Goal: Register for event/course

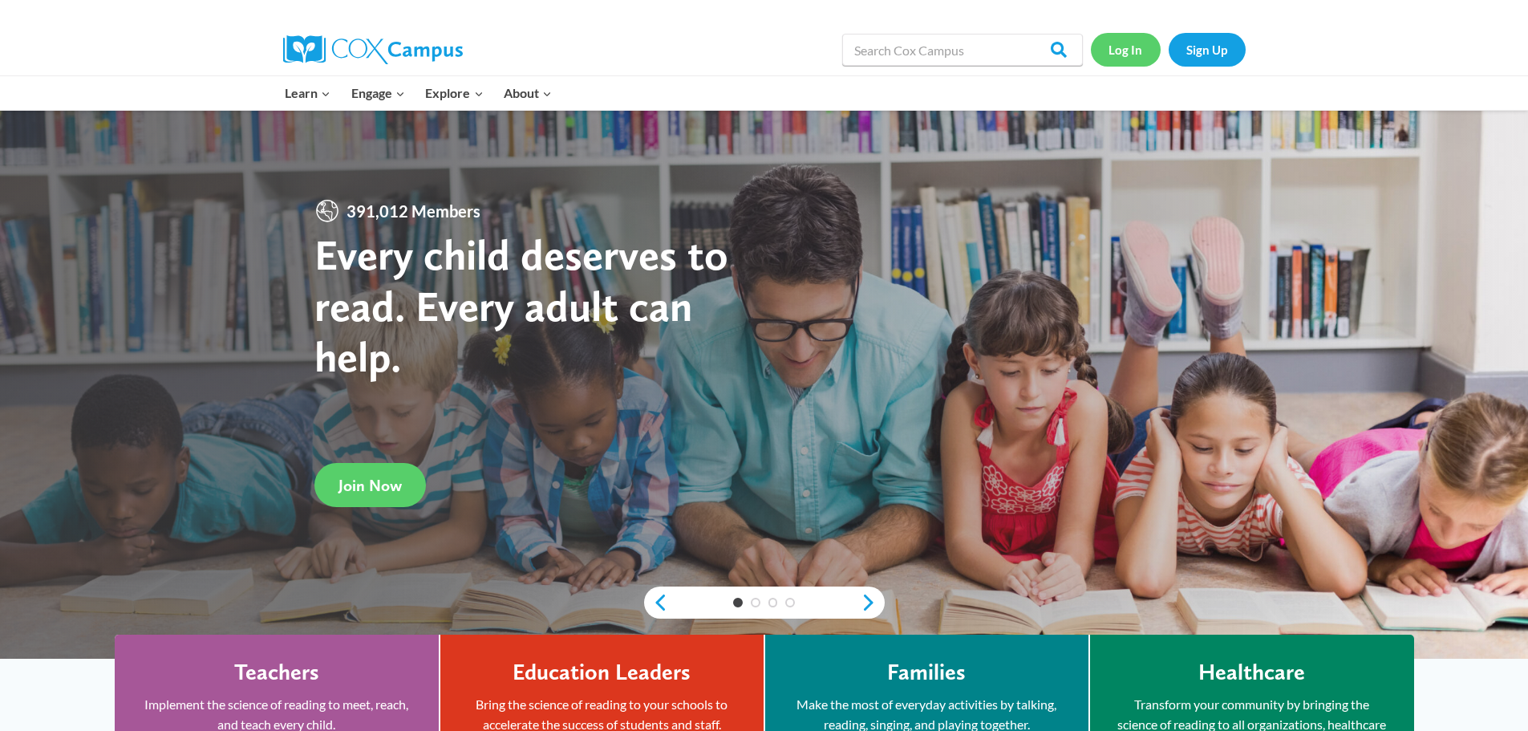
click at [1131, 55] on link "Log In" at bounding box center [1126, 49] width 70 height 33
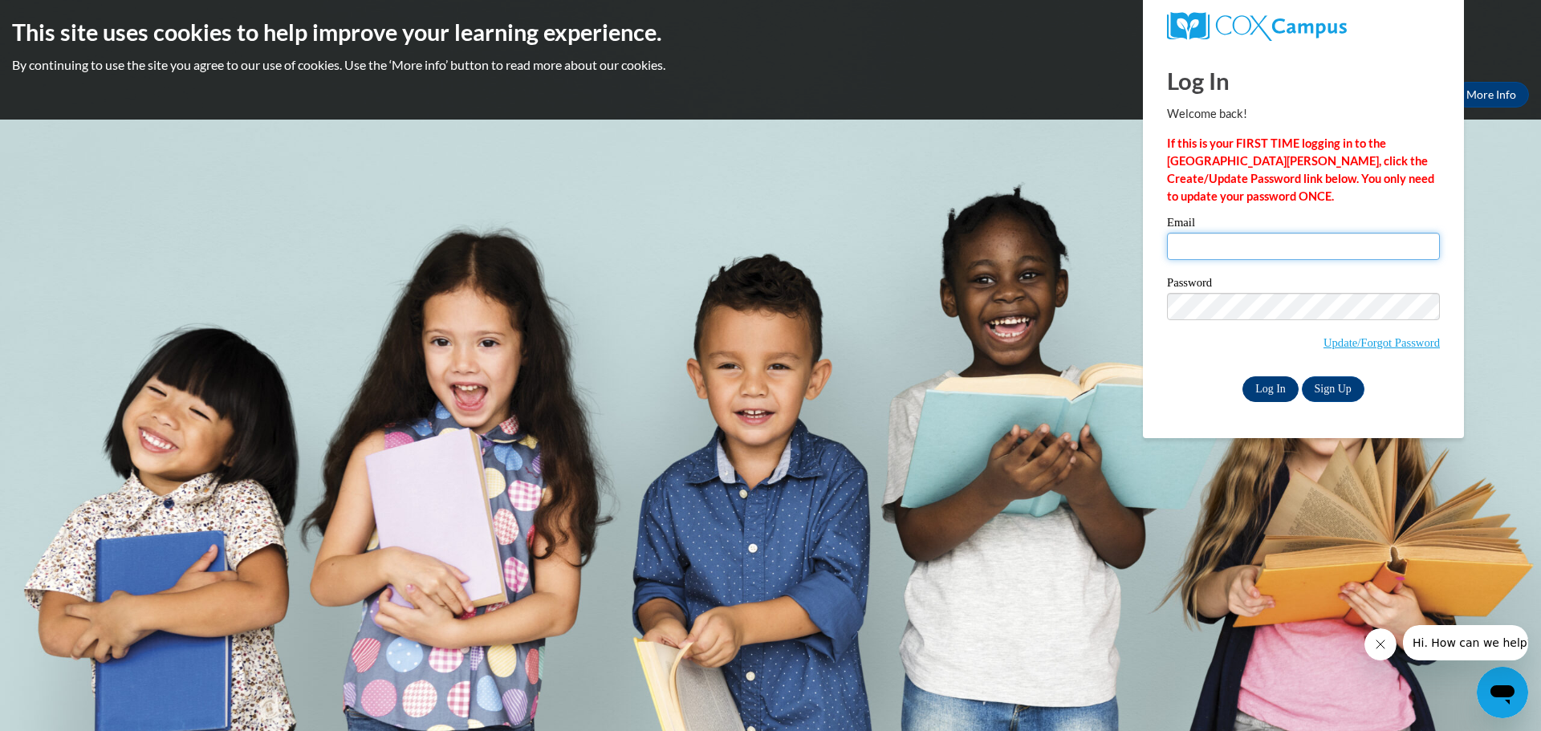
type input "tracy.friedemann@slingerschools.org"
click at [1270, 387] on input "Log In" at bounding box center [1270, 389] width 56 height 26
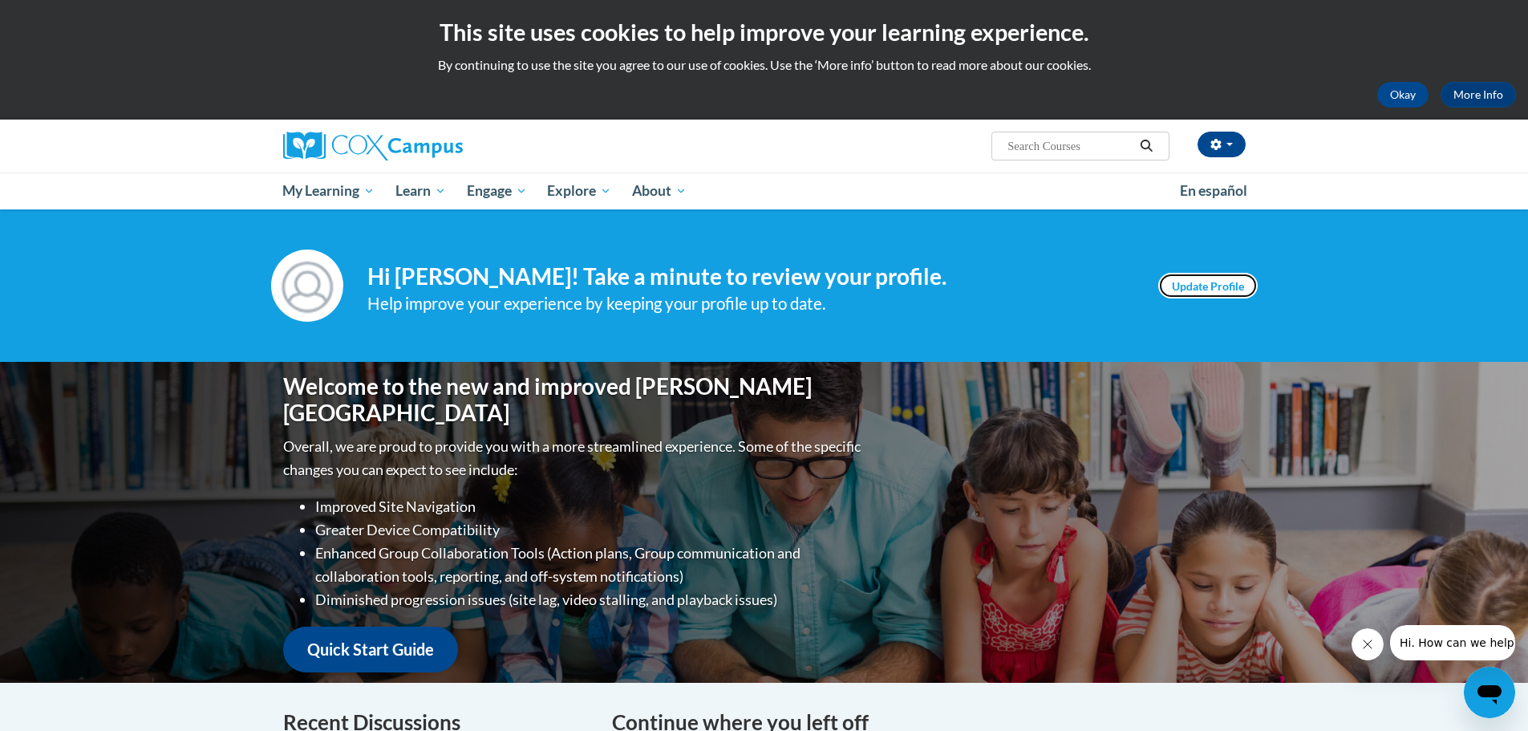
click at [1206, 287] on link "Update Profile" at bounding box center [1208, 286] width 99 height 26
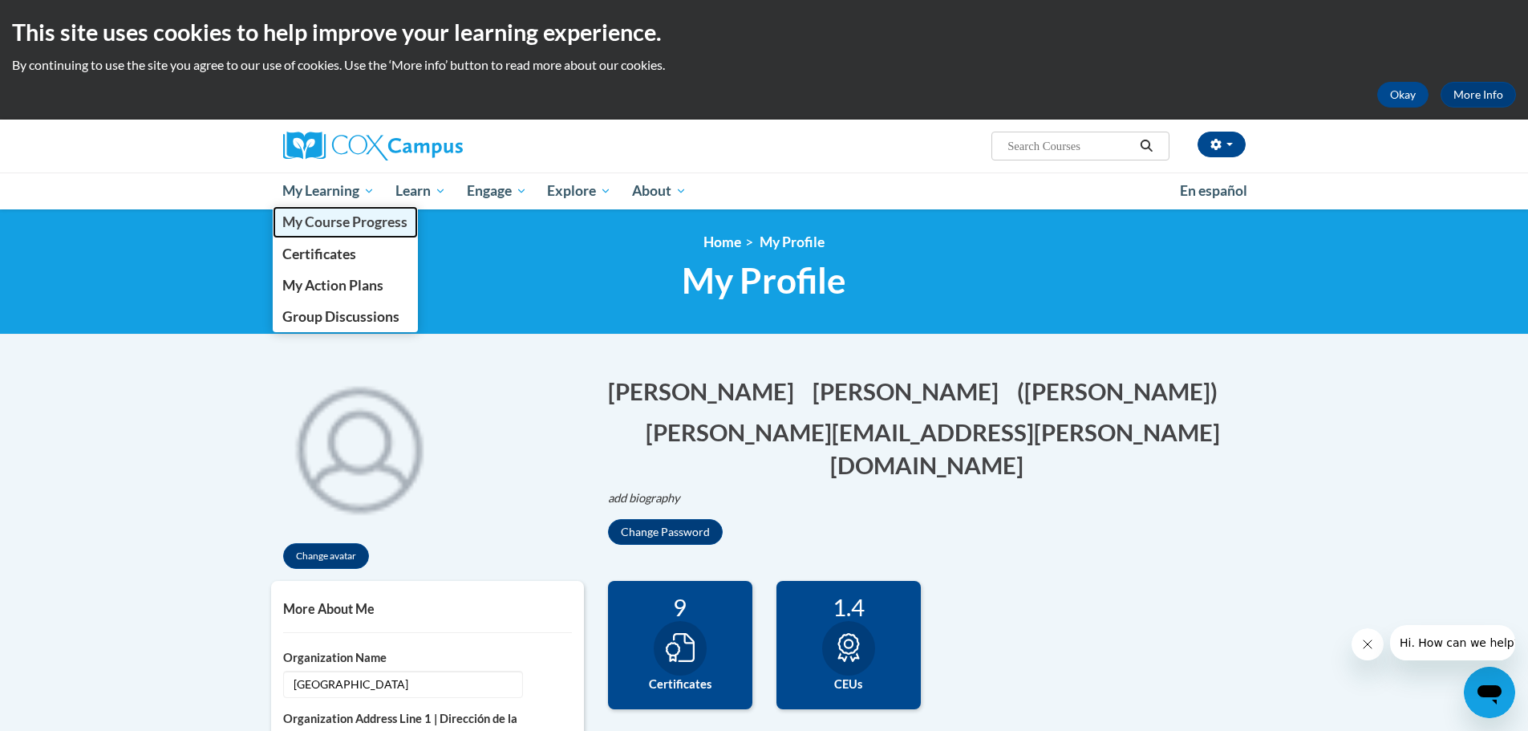
click at [319, 229] on span "My Course Progress" at bounding box center [344, 221] width 125 height 17
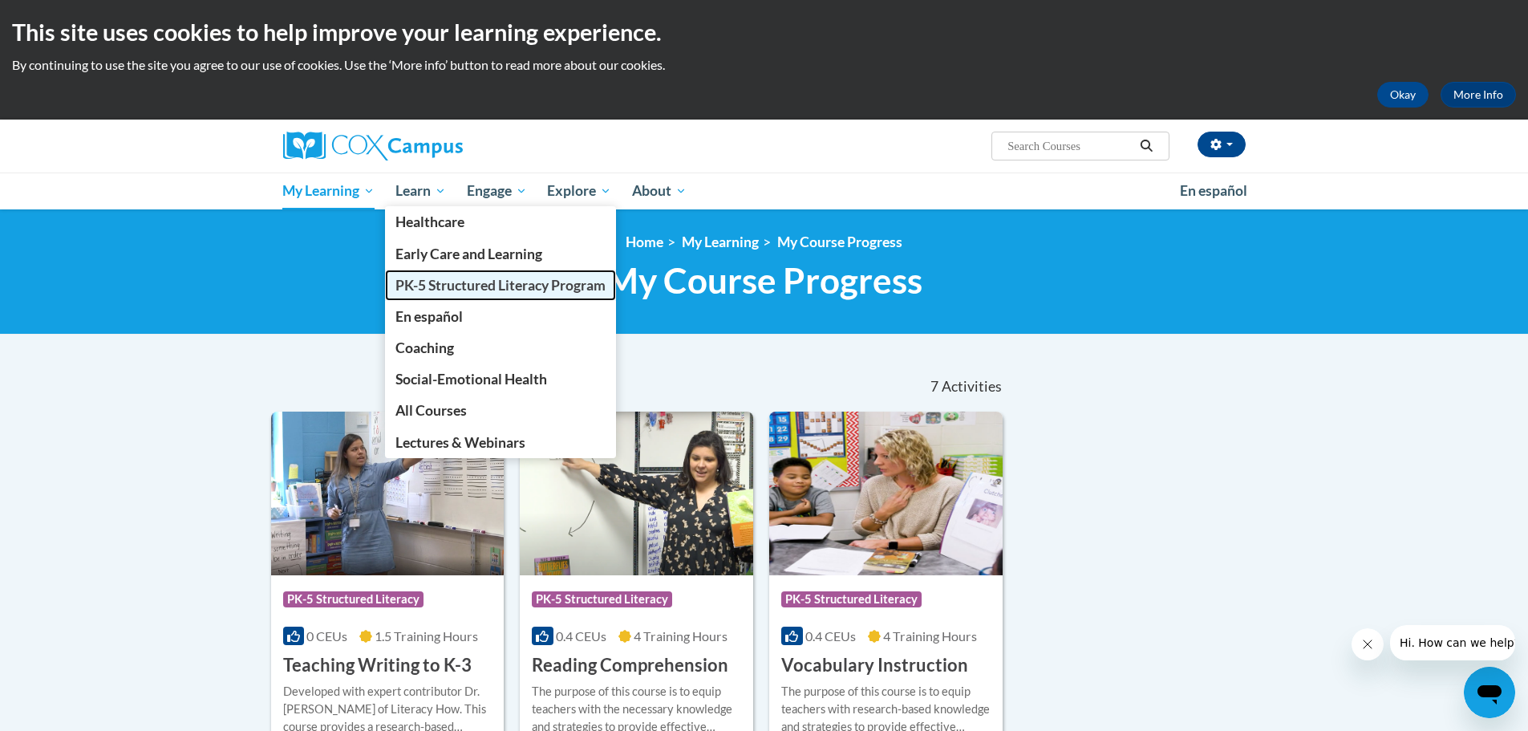
click at [465, 282] on span "PK-5 Structured Literacy Program" at bounding box center [501, 285] width 210 height 17
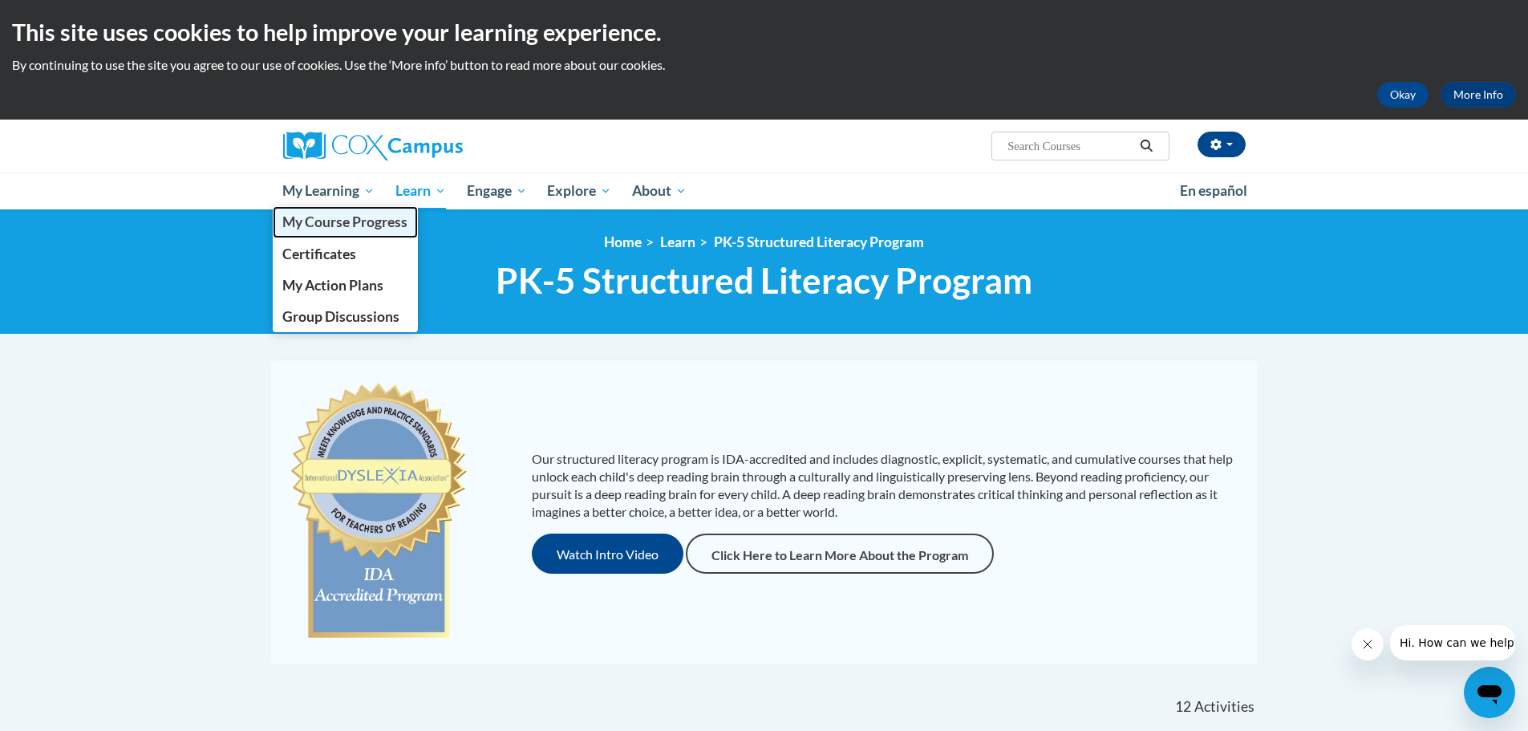
click at [328, 225] on span "My Course Progress" at bounding box center [344, 221] width 125 height 17
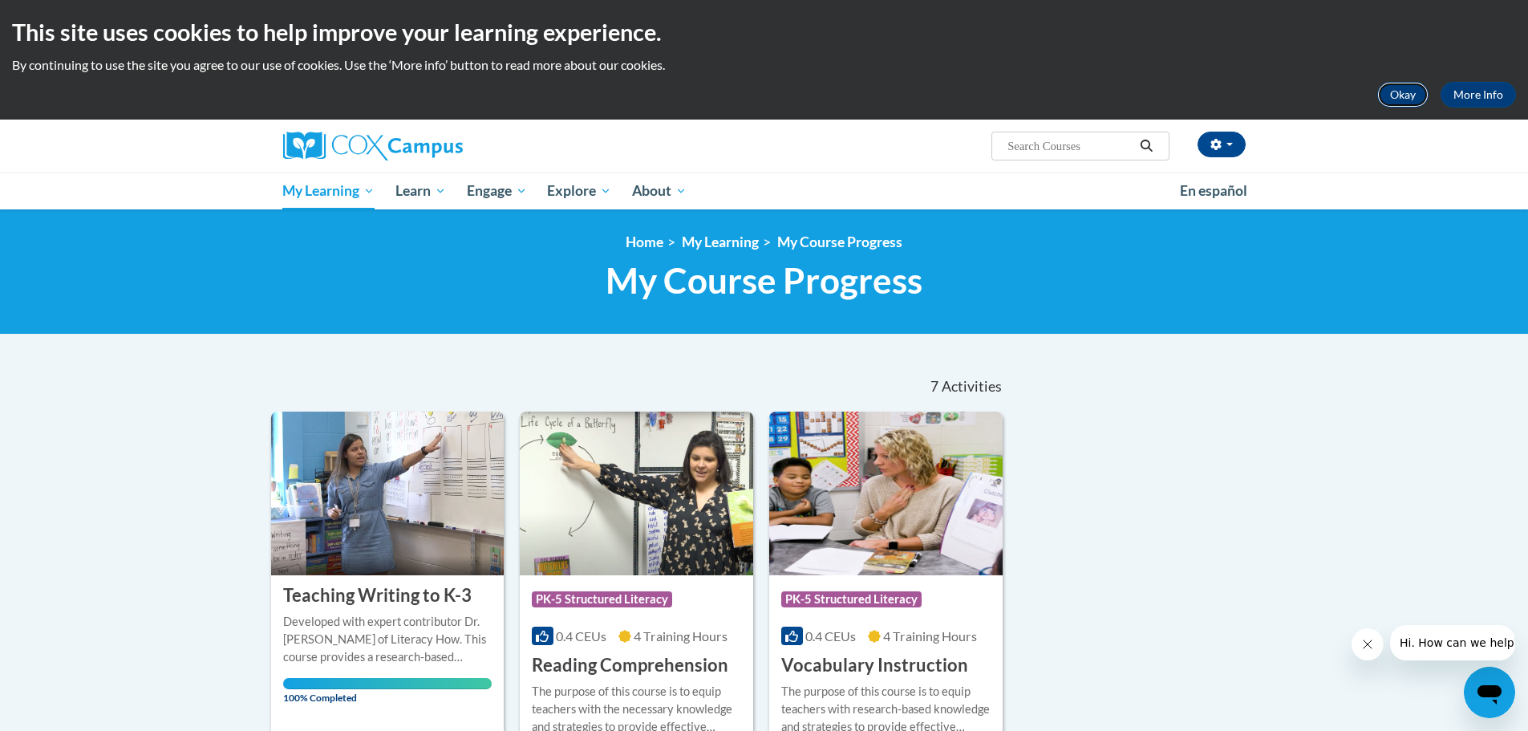
click at [1394, 87] on button "Okay" at bounding box center [1403, 95] width 51 height 26
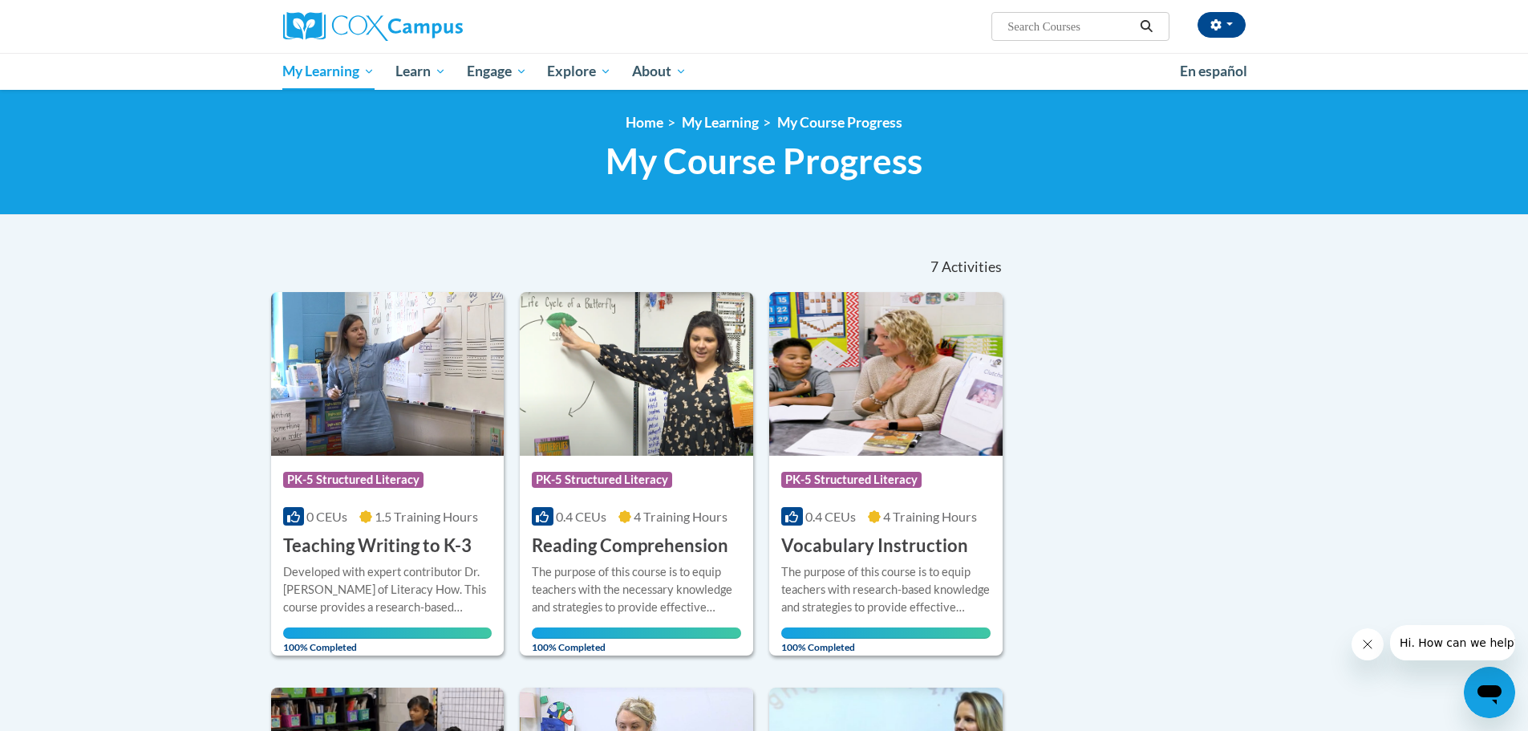
click at [1078, 20] on input "Search..." at bounding box center [1070, 26] width 128 height 19
type input "Reading Fluency"
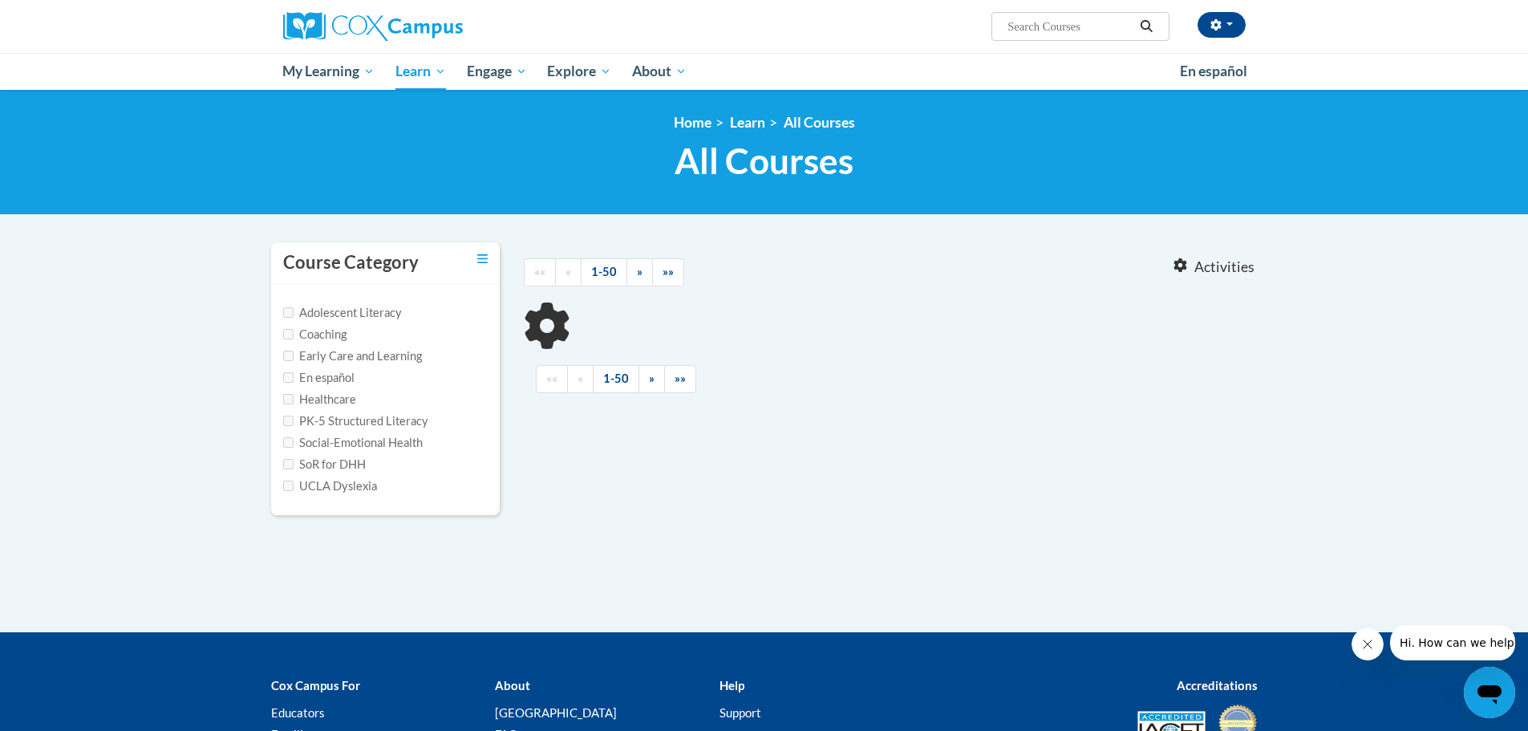
type input "Reading Fluency"
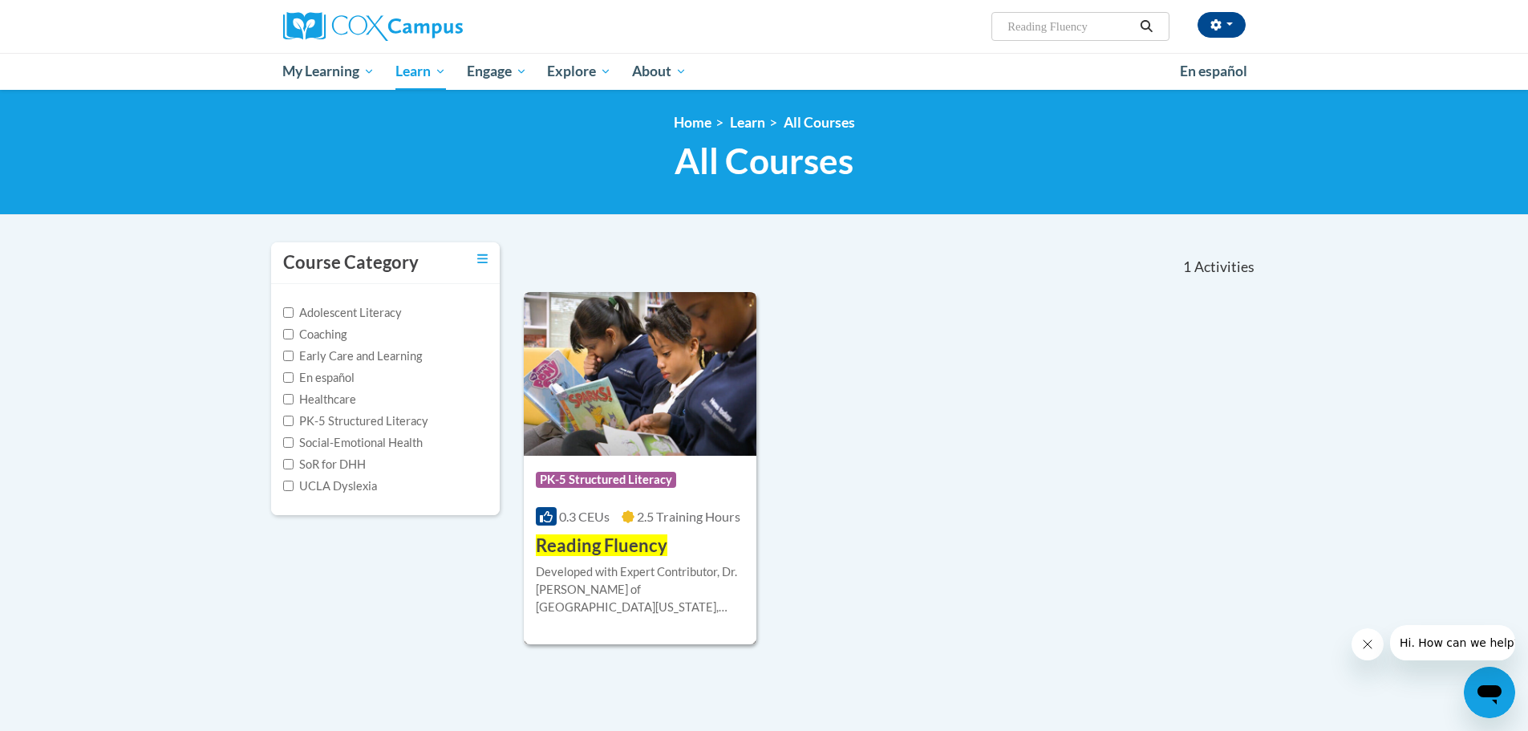
click at [664, 424] on img at bounding box center [640, 374] width 233 height 164
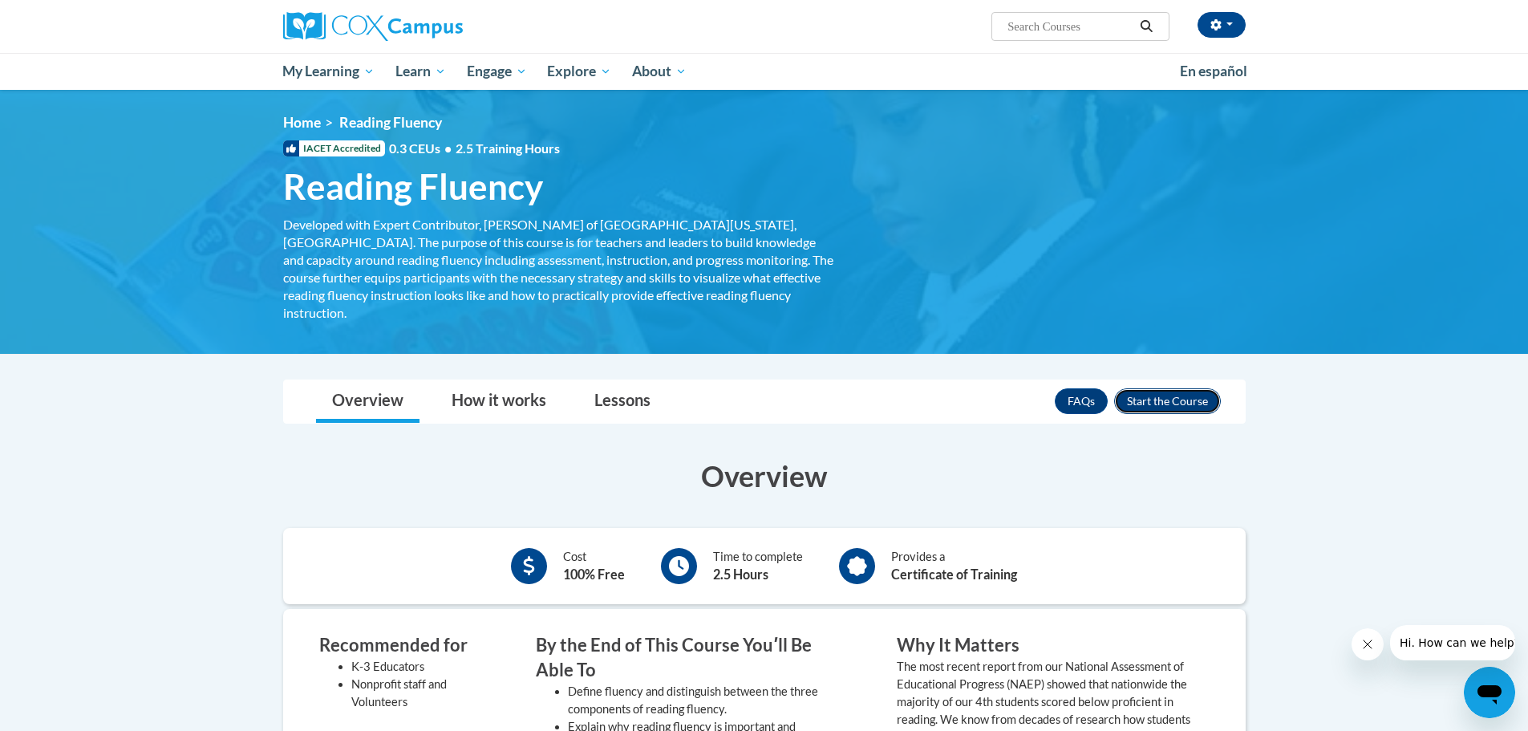
click at [1149, 388] on button "Enroll" at bounding box center [1167, 401] width 107 height 26
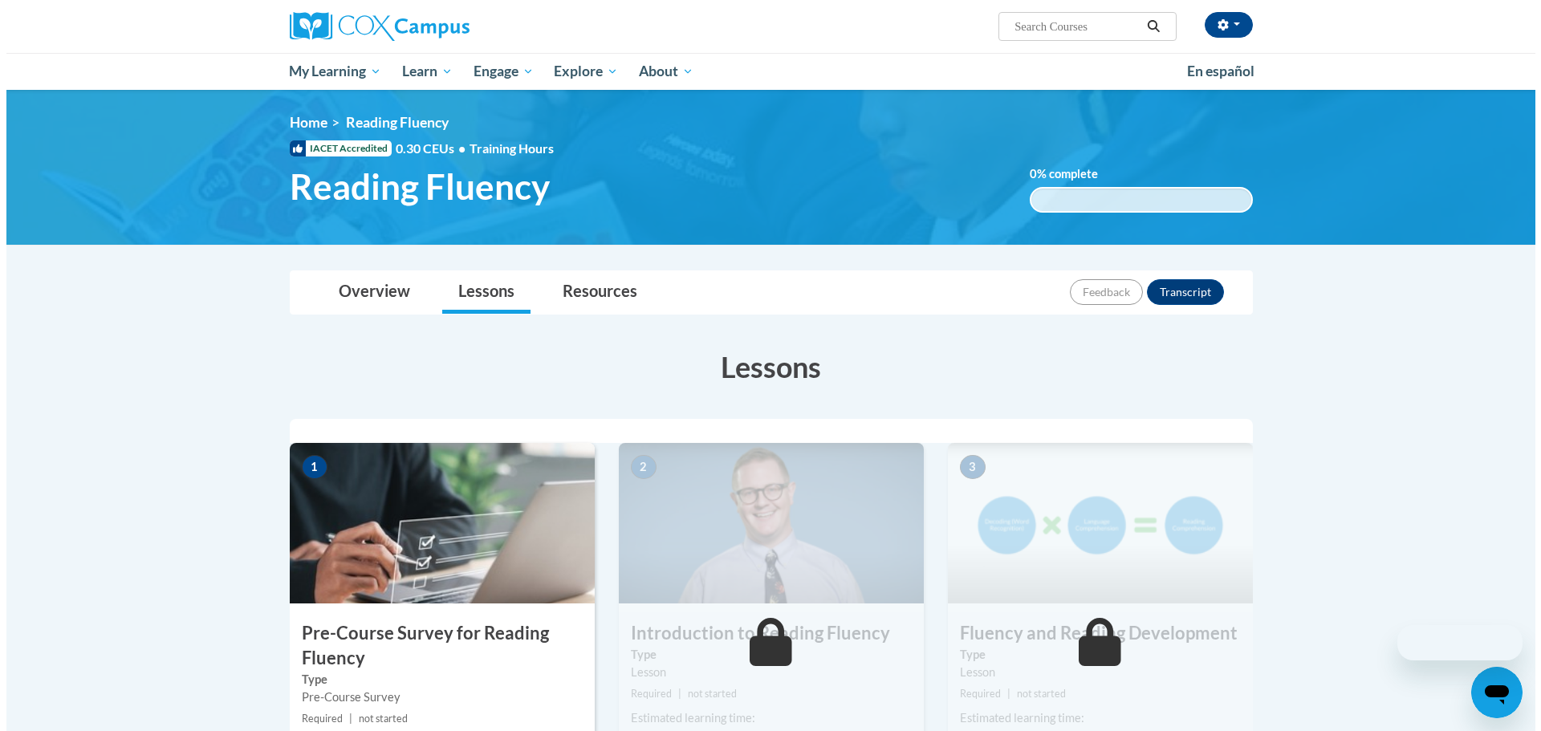
scroll to position [160, 0]
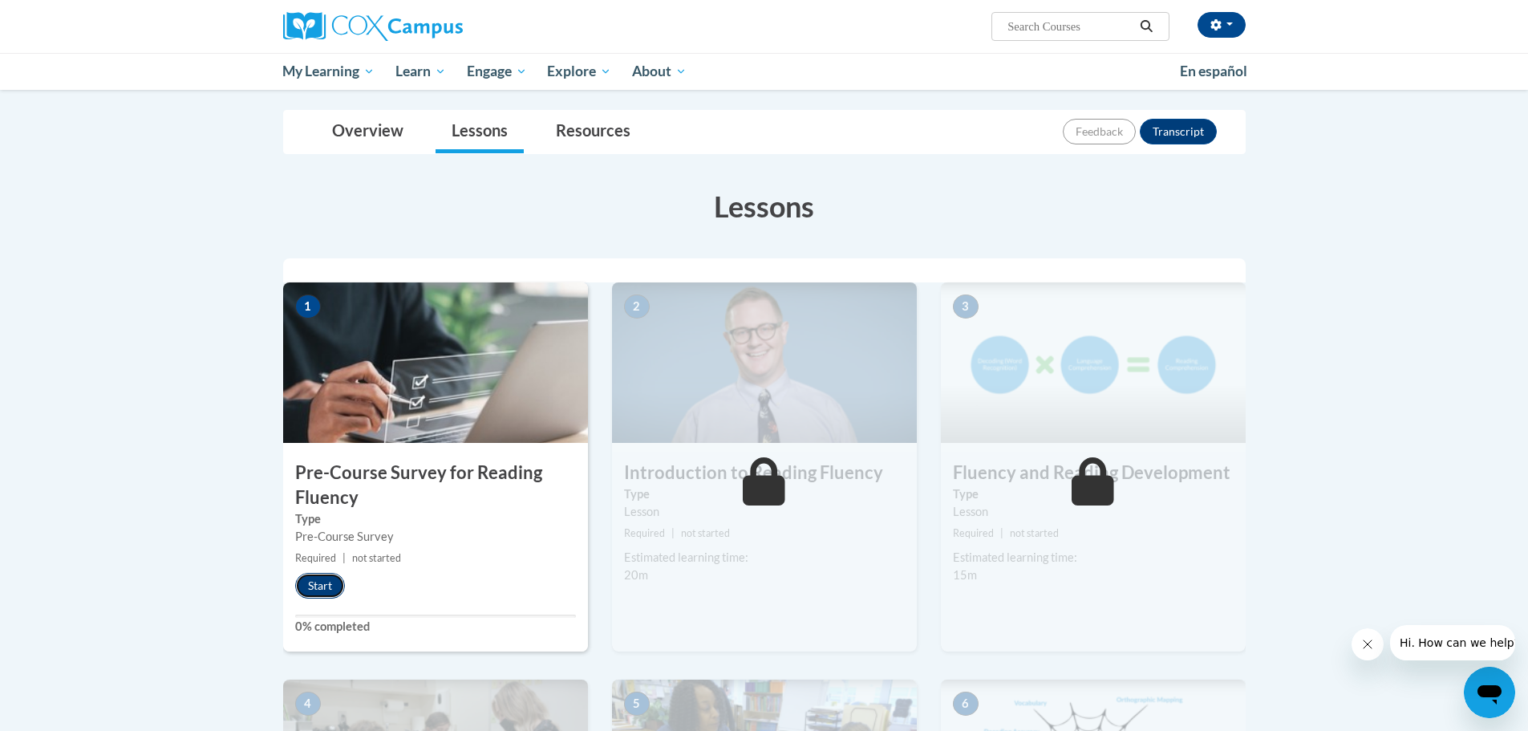
click at [322, 587] on button "Start" at bounding box center [320, 586] width 50 height 26
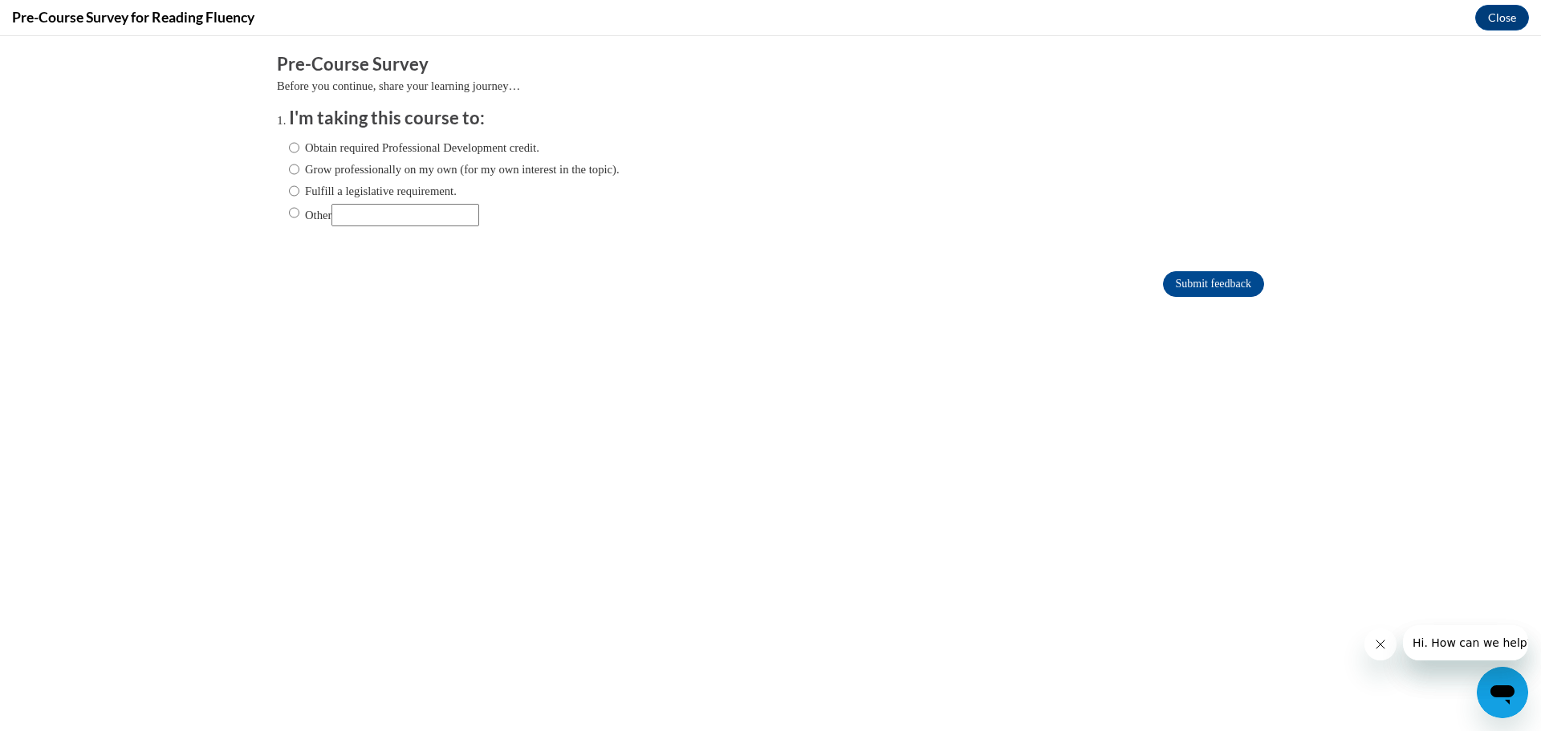
scroll to position [0, 0]
click at [289, 192] on input "Fulfill a legislative requirement." at bounding box center [294, 191] width 10 height 18
radio input "true"
click at [1140, 291] on div "Submit feedback" at bounding box center [770, 284] width 987 height 26
click at [1163, 280] on input "Submit feedback" at bounding box center [1213, 284] width 101 height 26
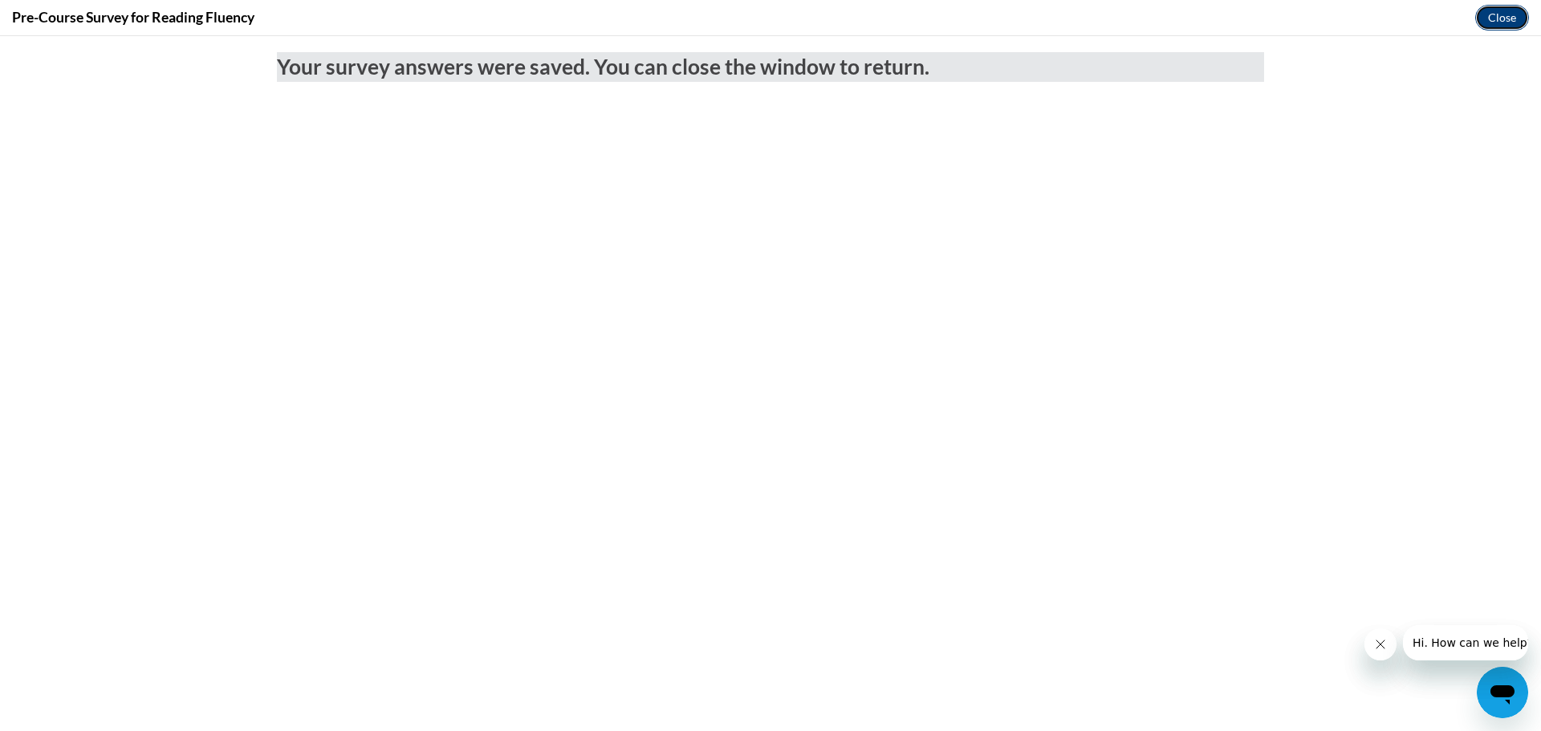
click at [1487, 18] on button "Close" at bounding box center [1502, 18] width 54 height 26
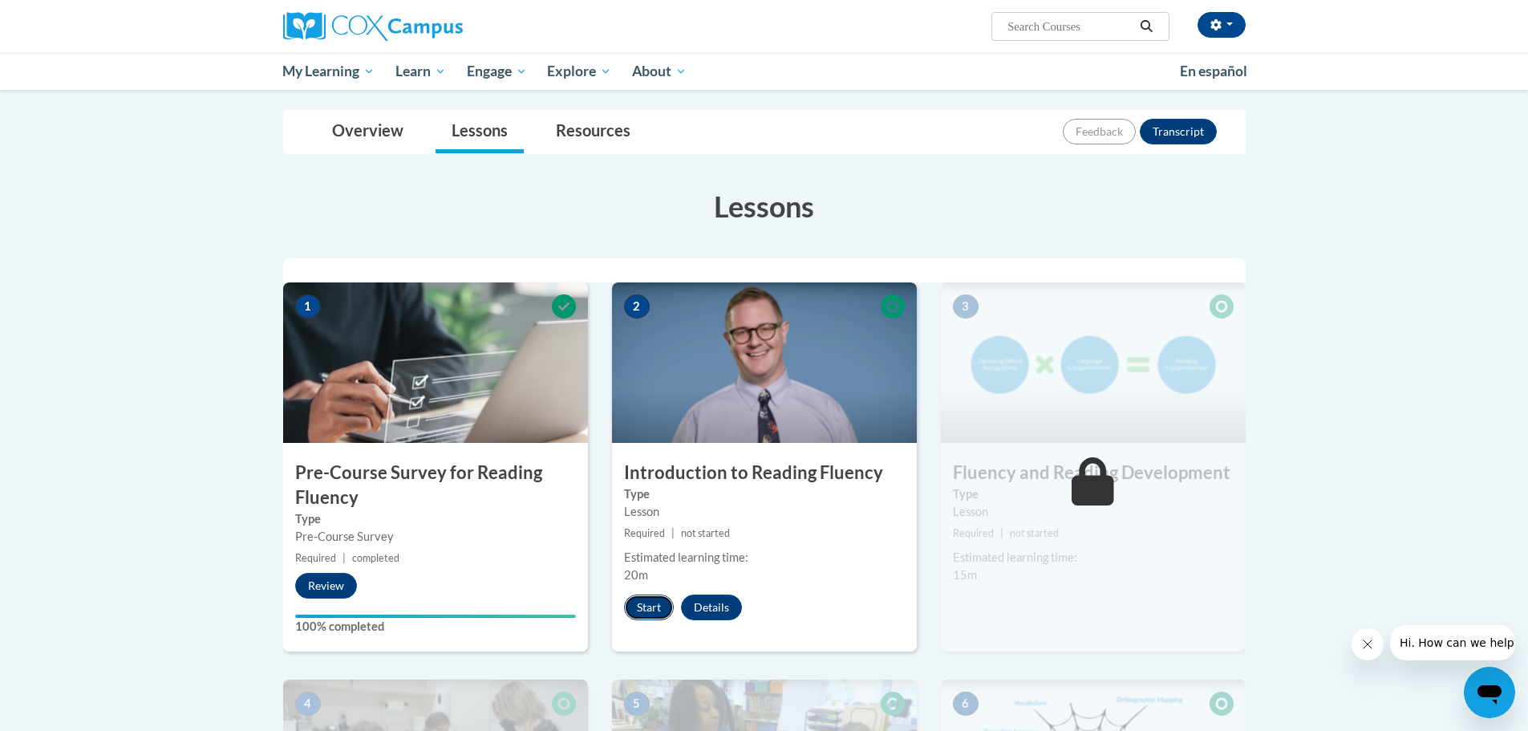
click at [648, 611] on button "Start" at bounding box center [649, 608] width 50 height 26
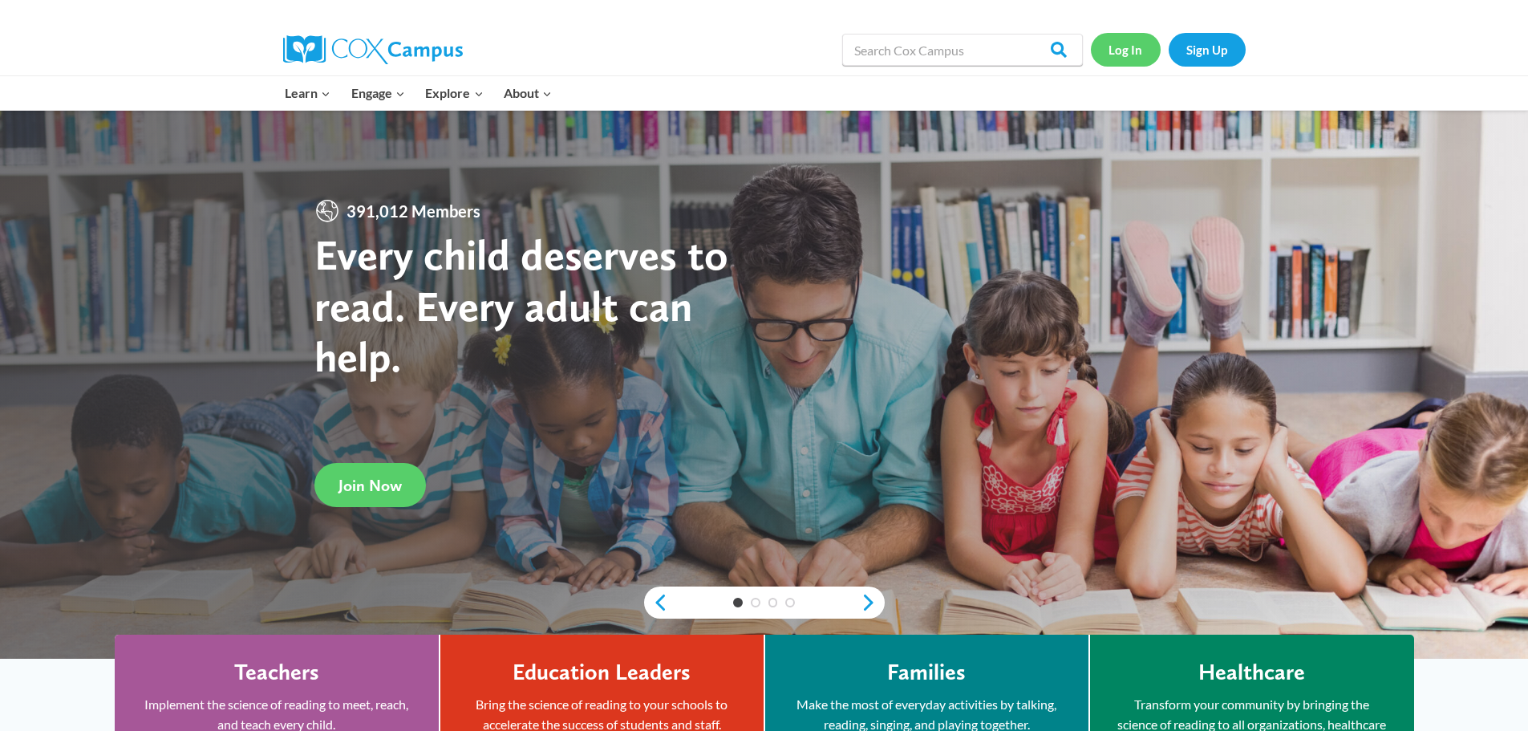
click at [1128, 52] on link "Log In" at bounding box center [1126, 49] width 70 height 33
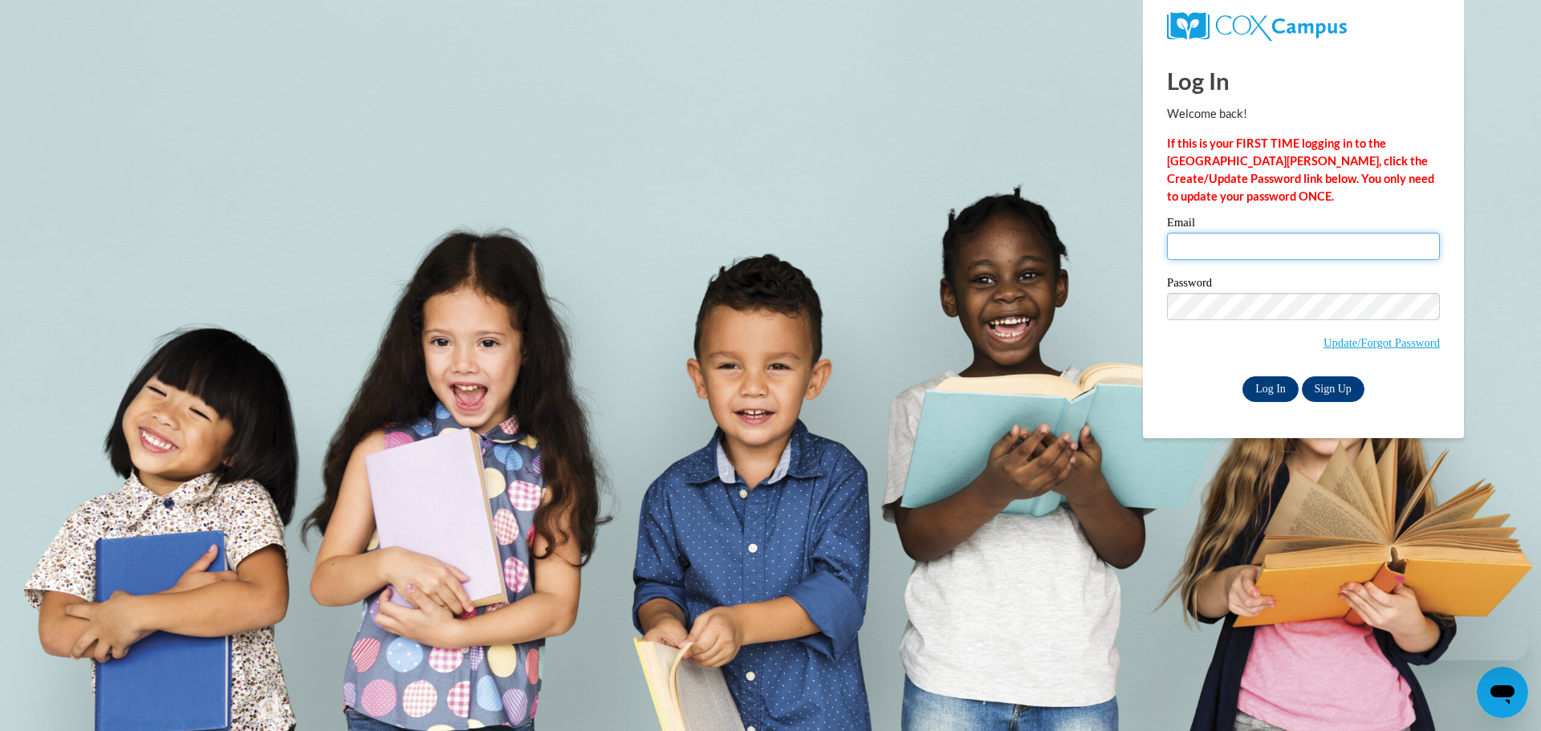
type input "[PERSON_NAME][EMAIL_ADDRESS][PERSON_NAME][DOMAIN_NAME]"
click at [1277, 390] on input "Log In" at bounding box center [1270, 389] width 56 height 26
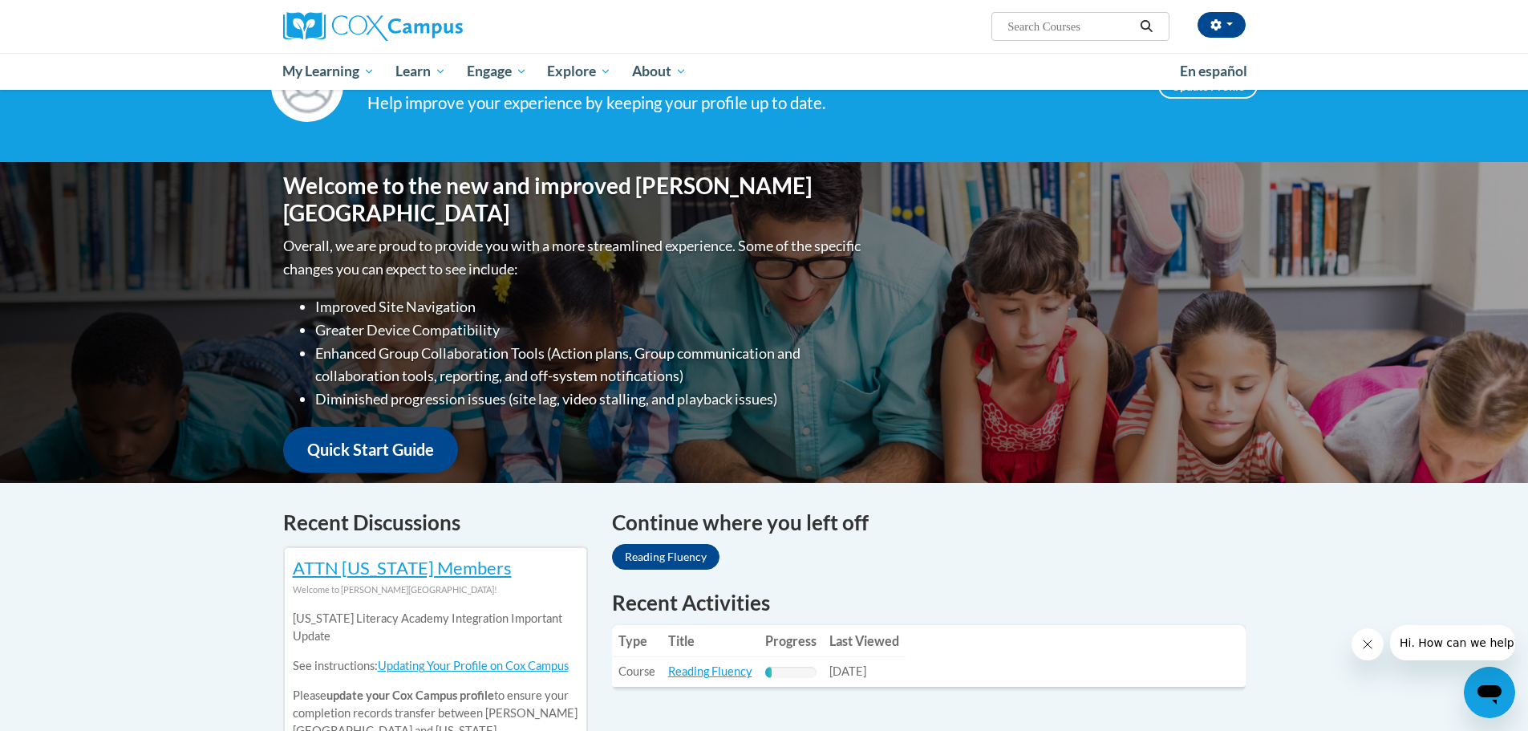
scroll to position [160, 0]
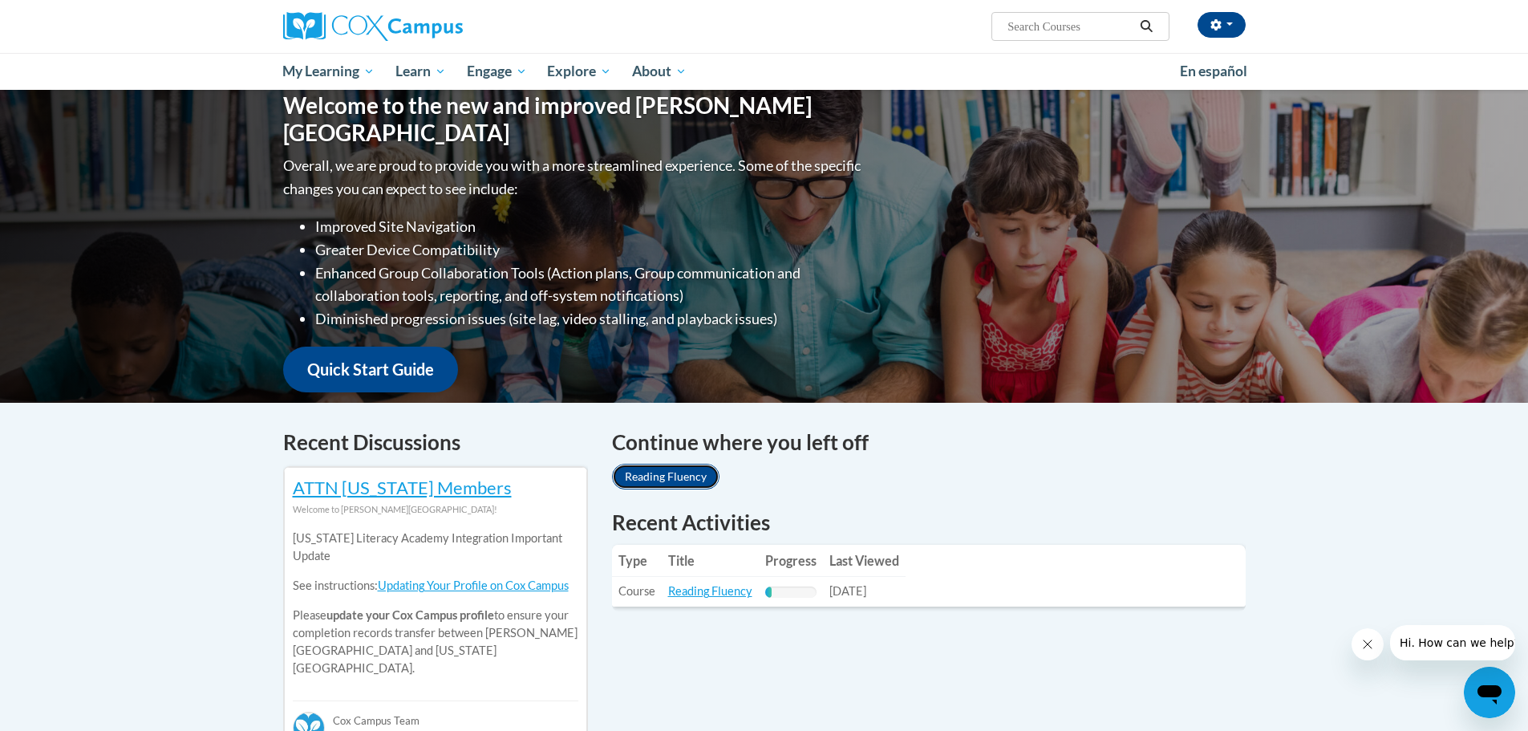
click at [672, 477] on link "Reading Fluency" at bounding box center [666, 477] width 108 height 26
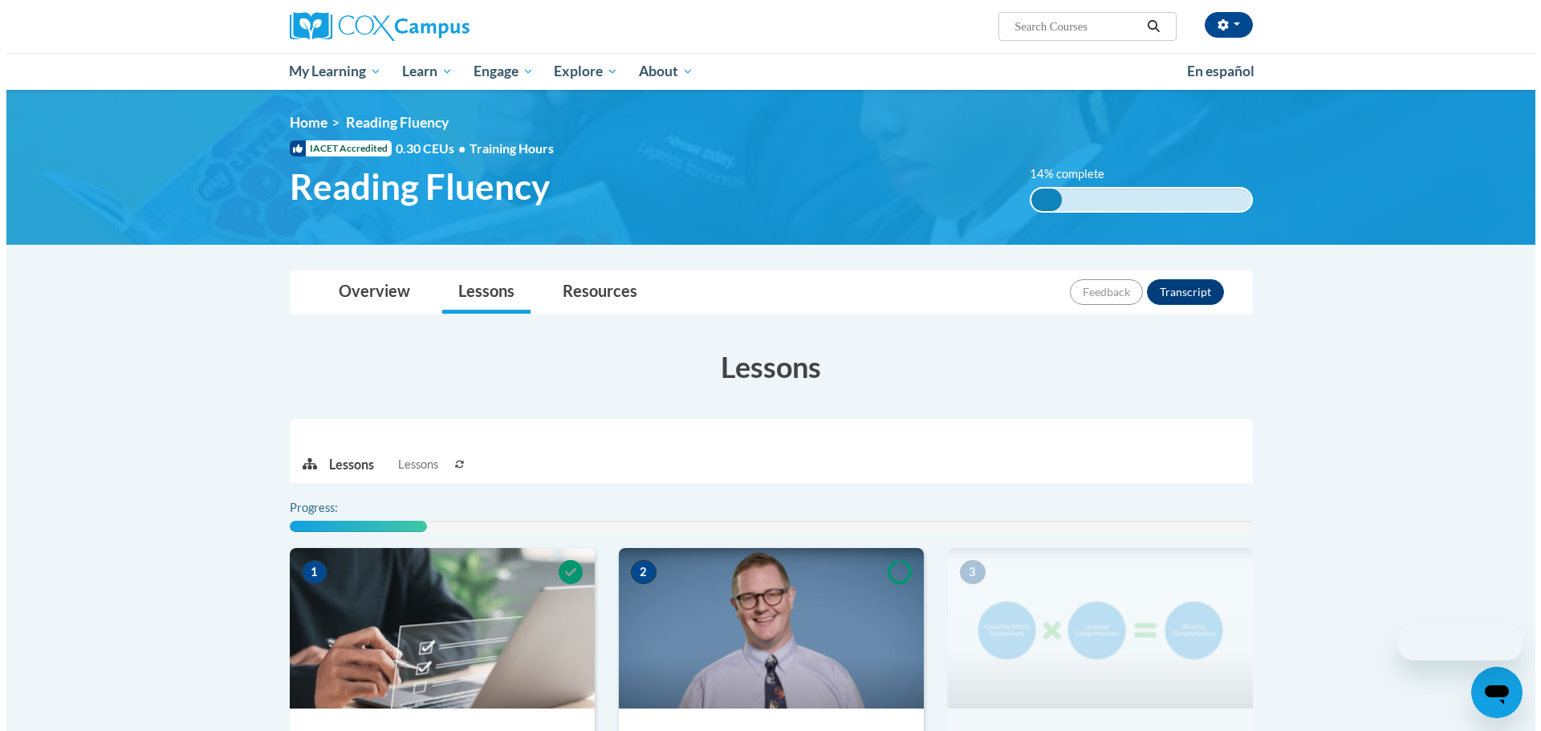
scroll to position [321, 0]
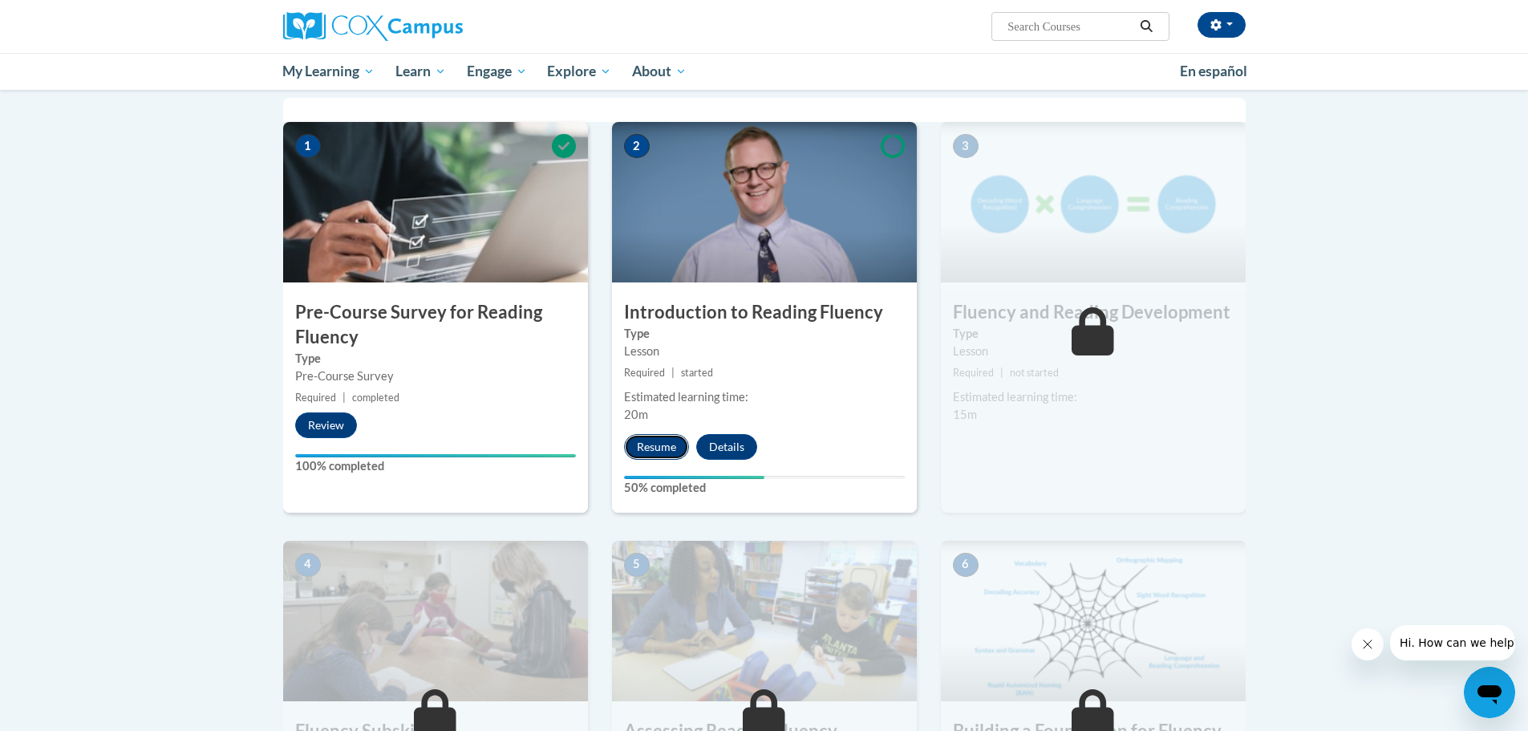
click at [661, 456] on button "Resume" at bounding box center [656, 447] width 65 height 26
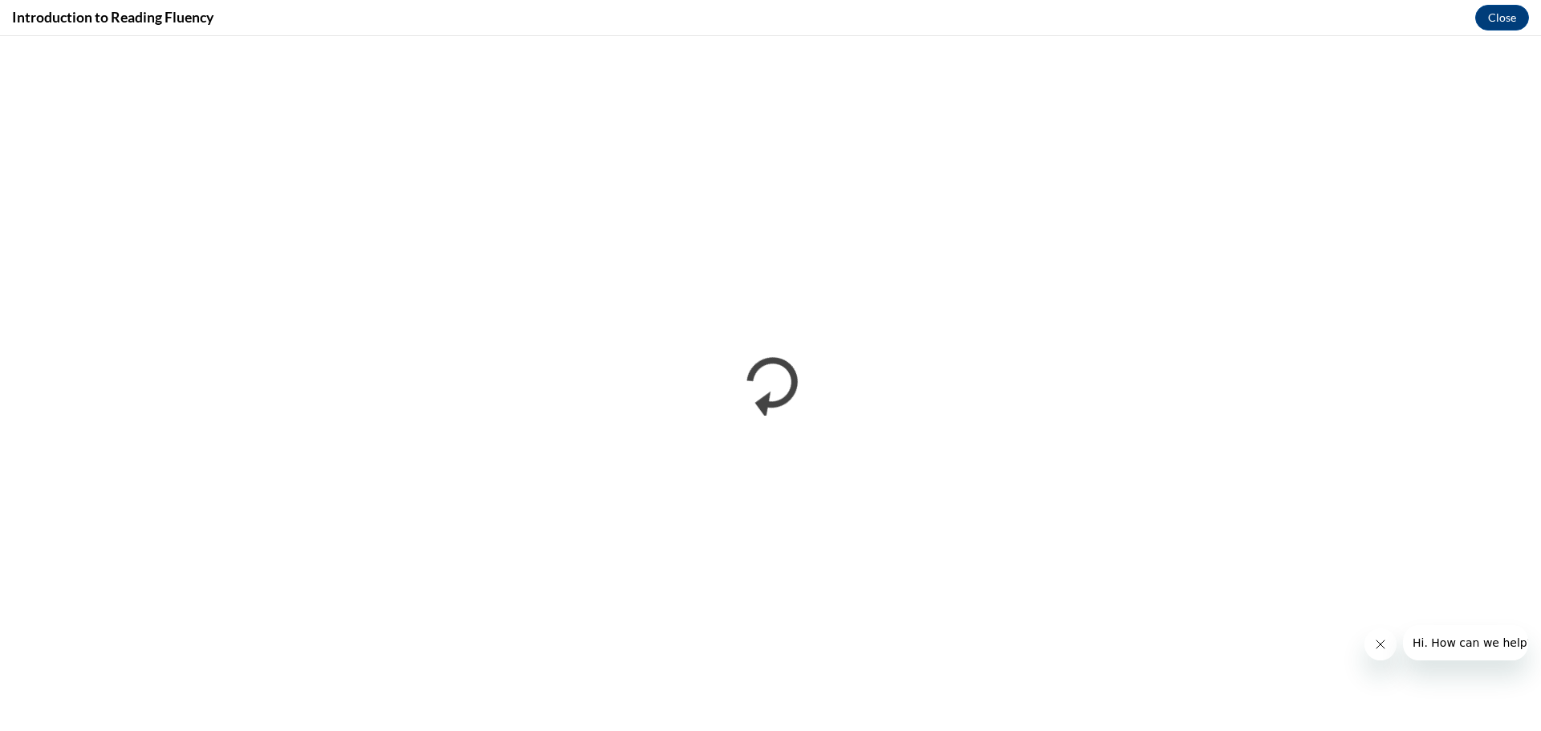
scroll to position [0, 0]
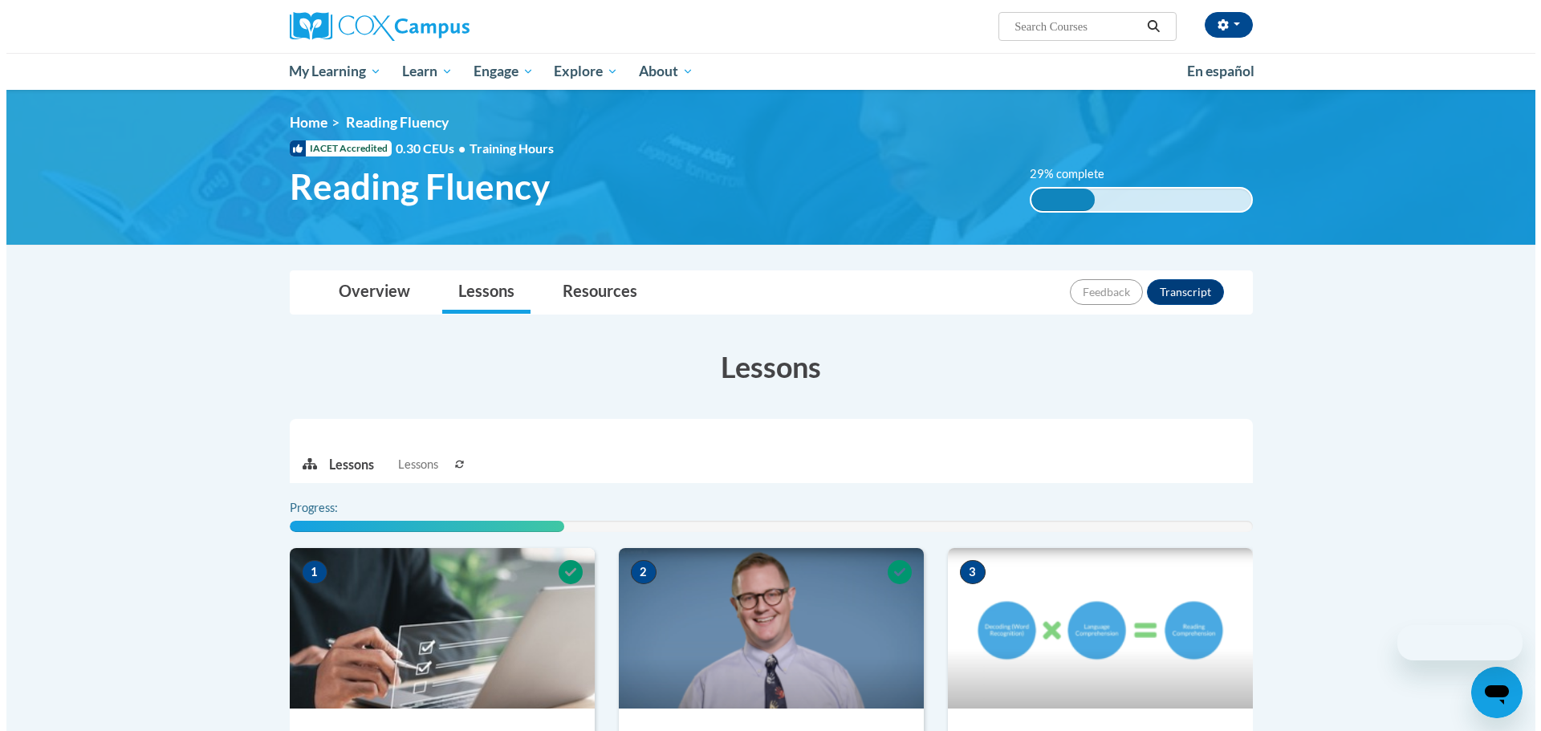
scroll to position [321, 0]
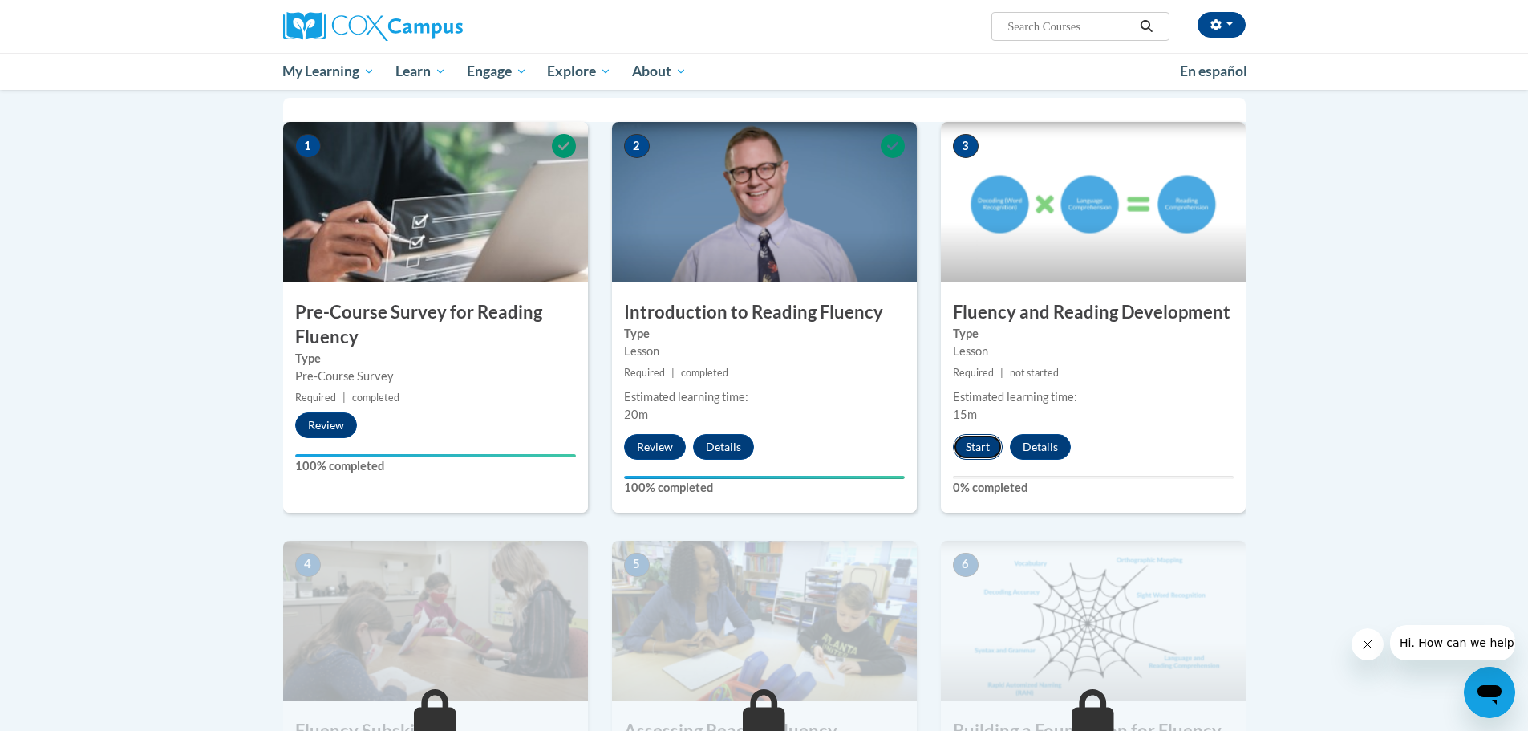
click at [979, 449] on button "Start" at bounding box center [978, 447] width 50 height 26
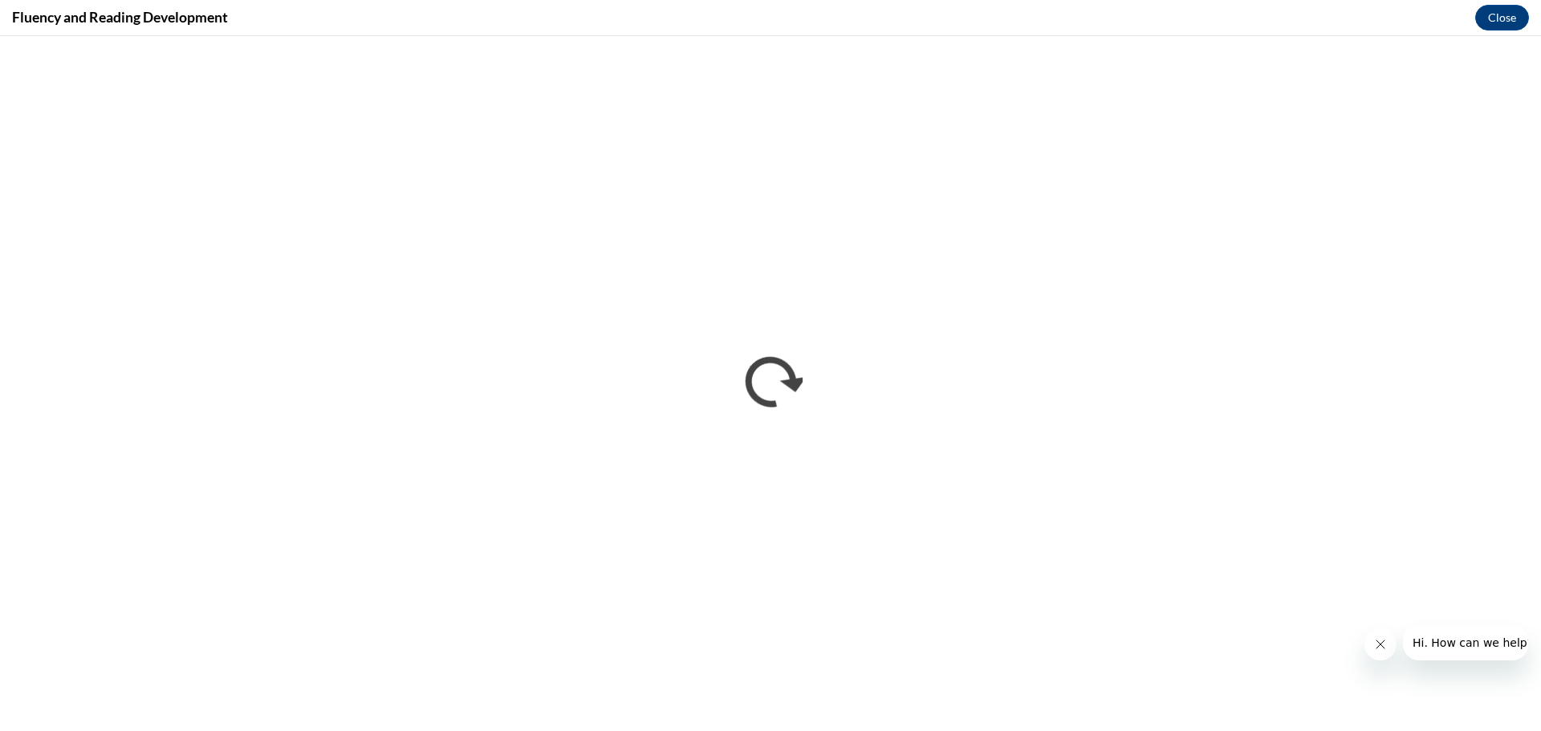
scroll to position [0, 0]
